Goal: Information Seeking & Learning: Learn about a topic

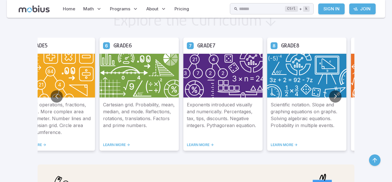
scroll to position [325, 0]
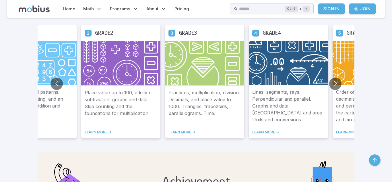
scroll to position [340, 0]
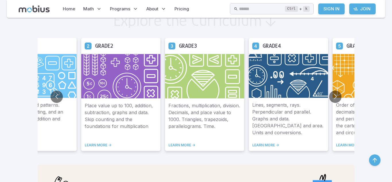
scroll to position [326, 0]
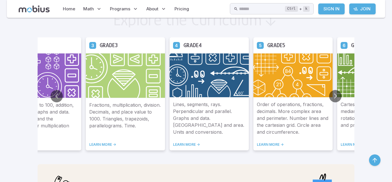
click at [81, 86] on img at bounding box center [41, 75] width 79 height 45
click at [56, 98] on button "Go to previous slide" at bounding box center [57, 96] width 12 height 12
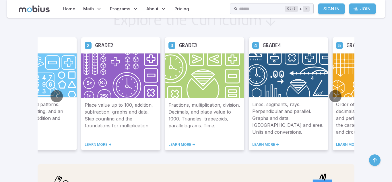
click at [123, 81] on img at bounding box center [120, 75] width 79 height 45
click at [98, 145] on link "LEARN MORE ->" at bounding box center [121, 144] width 72 height 5
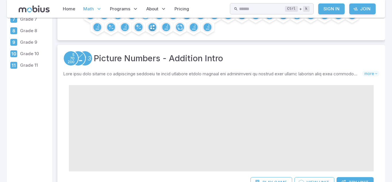
scroll to position [50, 0]
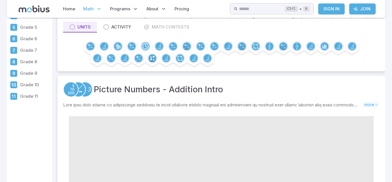
click at [36, 53] on p "Grade 7" at bounding box center [35, 50] width 30 height 6
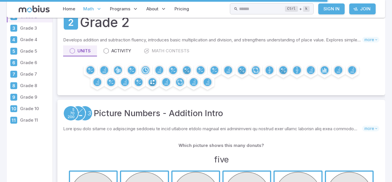
scroll to position [24, 0]
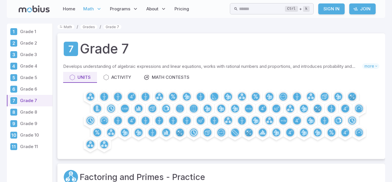
click at [28, 44] on p "Grade 2" at bounding box center [35, 43] width 30 height 6
click at [29, 46] on p "Grade 2" at bounding box center [35, 43] width 30 height 6
click at [33, 46] on p "Grade 2" at bounding box center [35, 43] width 30 height 6
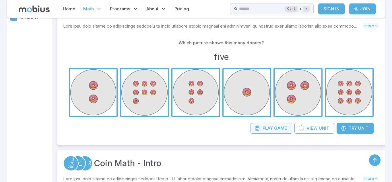
click at [279, 130] on span "Game" at bounding box center [280, 128] width 13 height 6
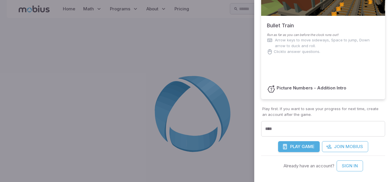
scroll to position [91, 0]
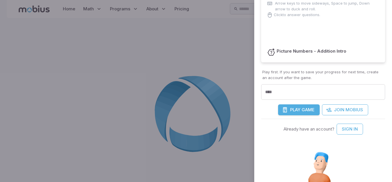
click at [298, 113] on button "Play Game" at bounding box center [299, 109] width 42 height 11
